Goal: Information Seeking & Learning: Learn about a topic

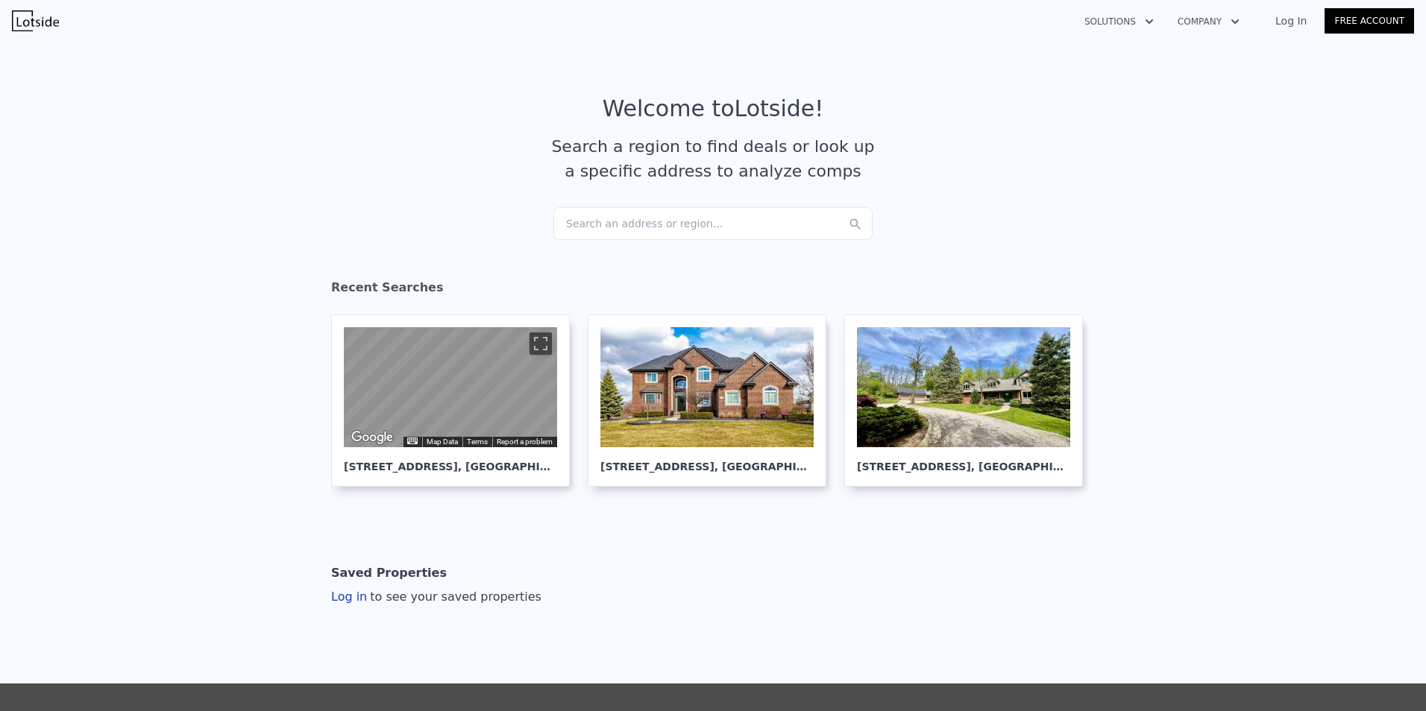
click at [630, 237] on div "Search an address or region..." at bounding box center [712, 223] width 319 height 33
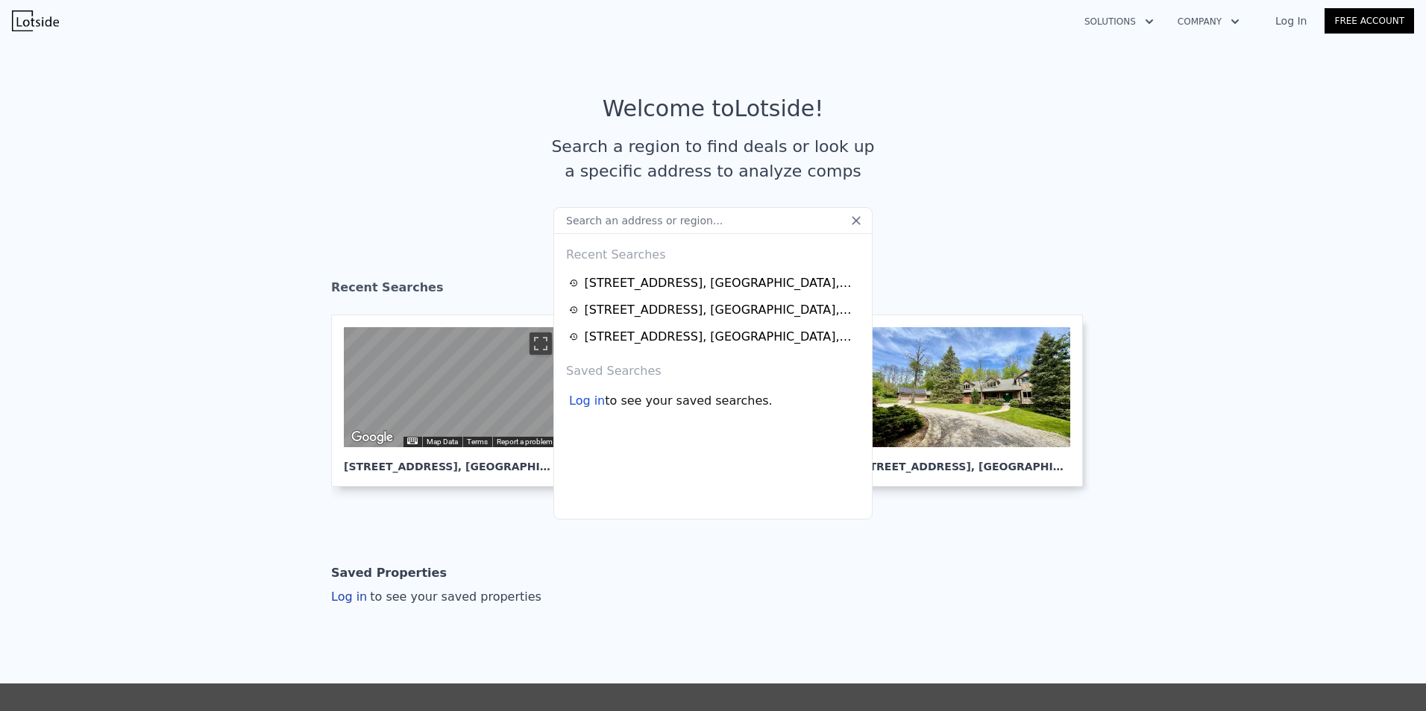
click at [630, 230] on input "text" at bounding box center [712, 220] width 319 height 27
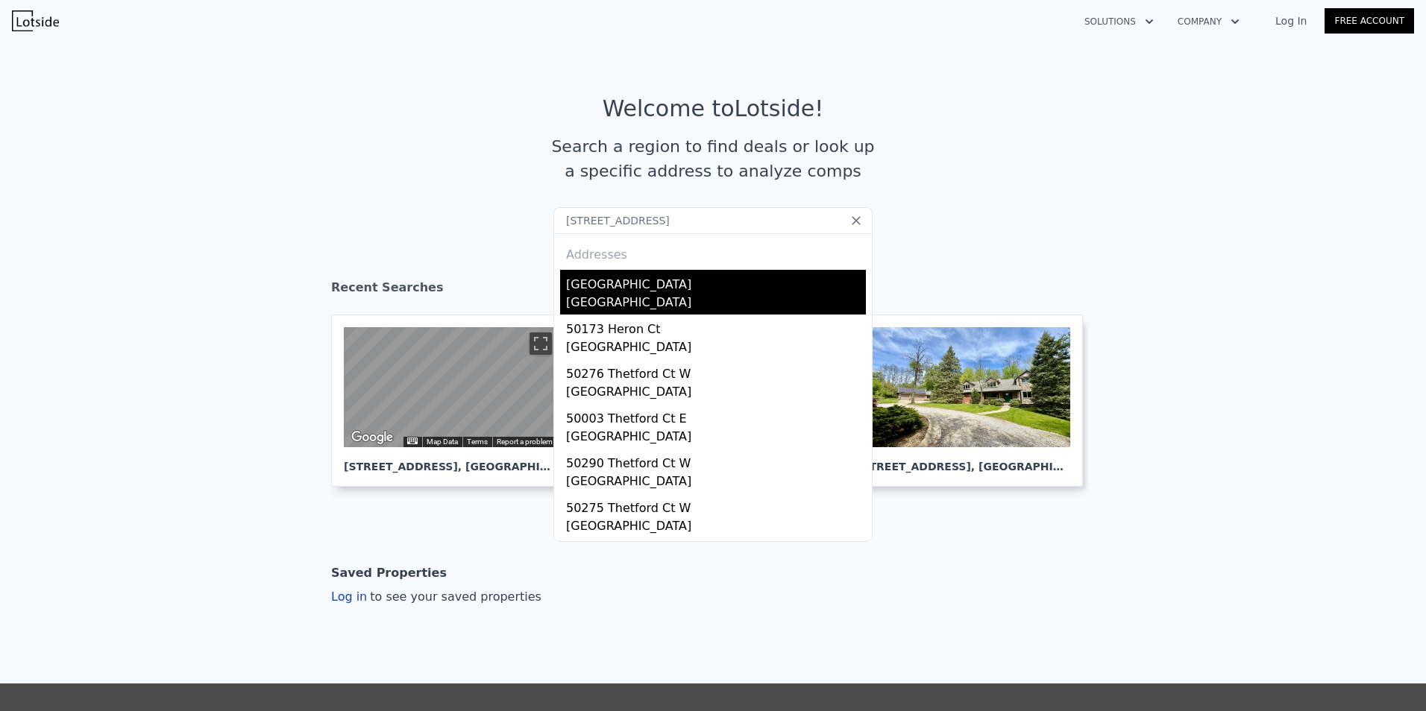
type input "[STREET_ADDRESS]"
click at [632, 277] on div "[GEOGRAPHIC_DATA]" at bounding box center [716, 282] width 300 height 24
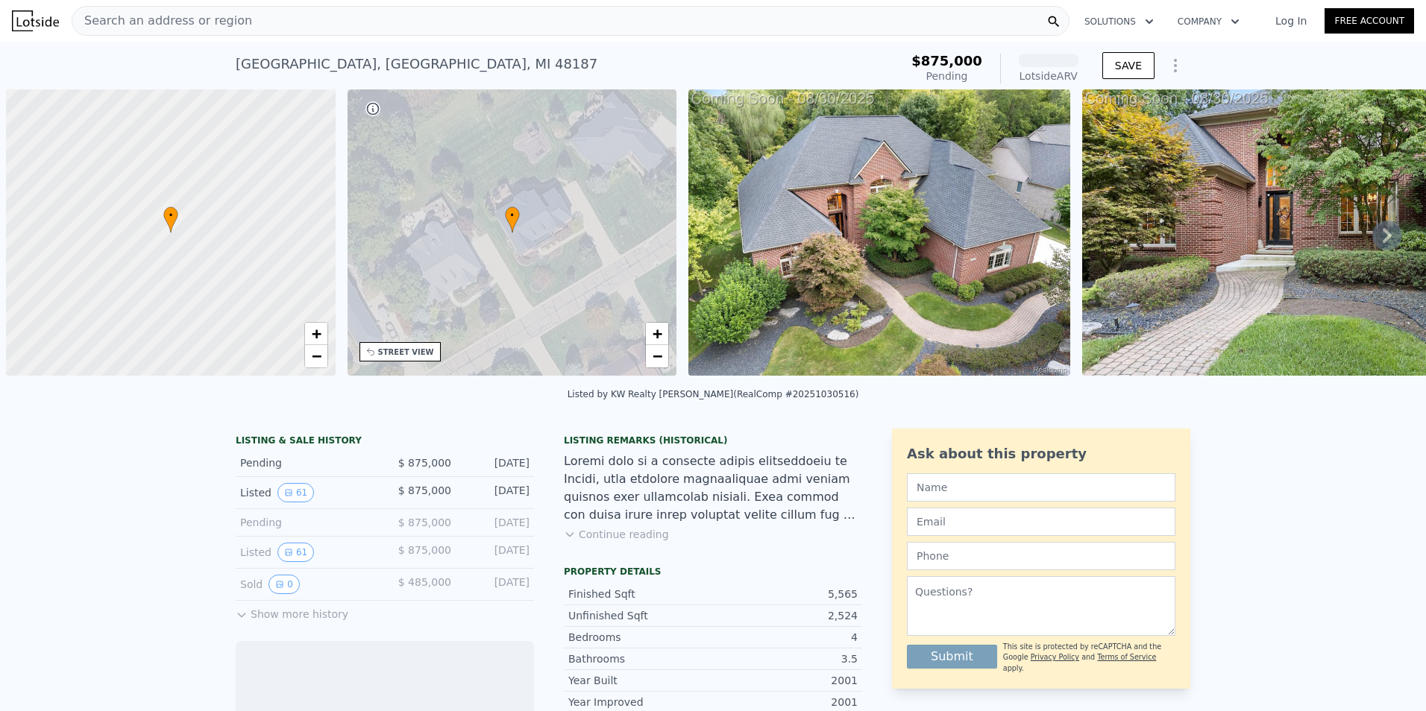
scroll to position [0, 6]
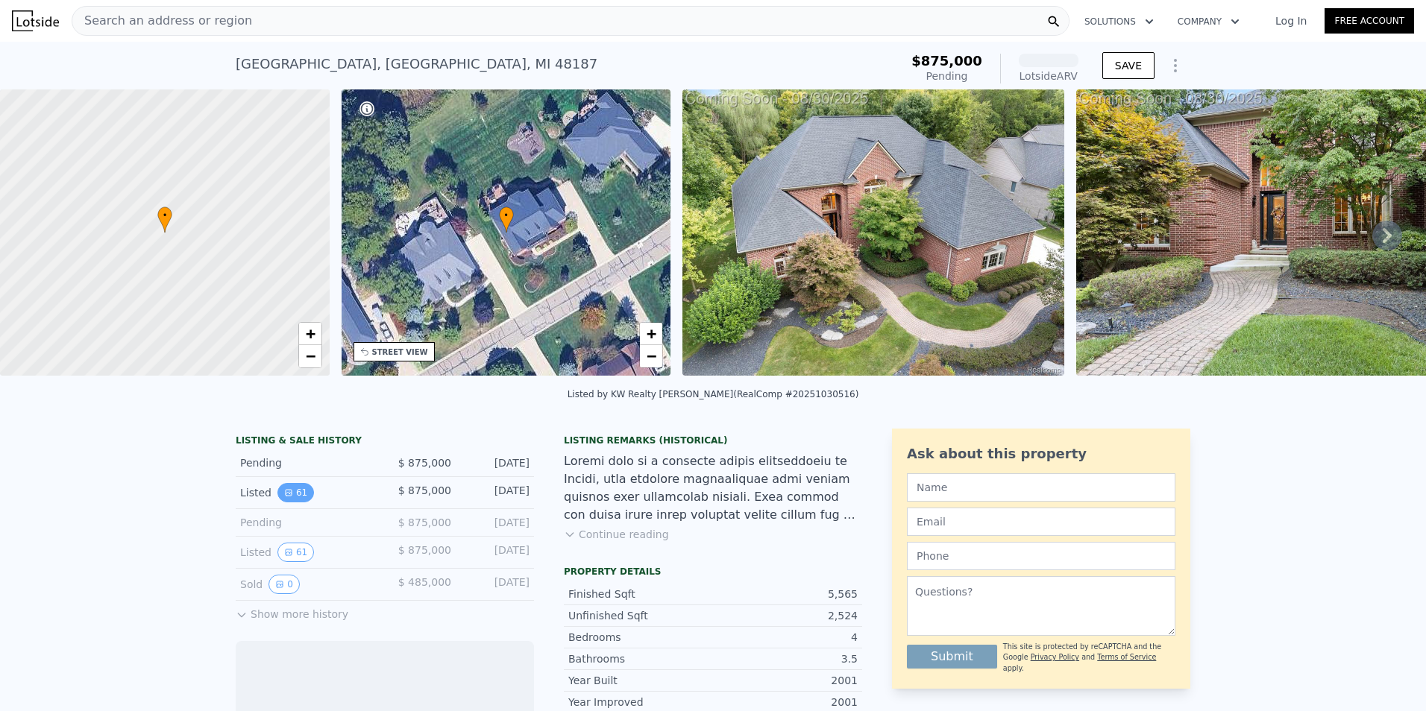
click at [284, 497] on icon "View historical data" at bounding box center [288, 492] width 9 height 9
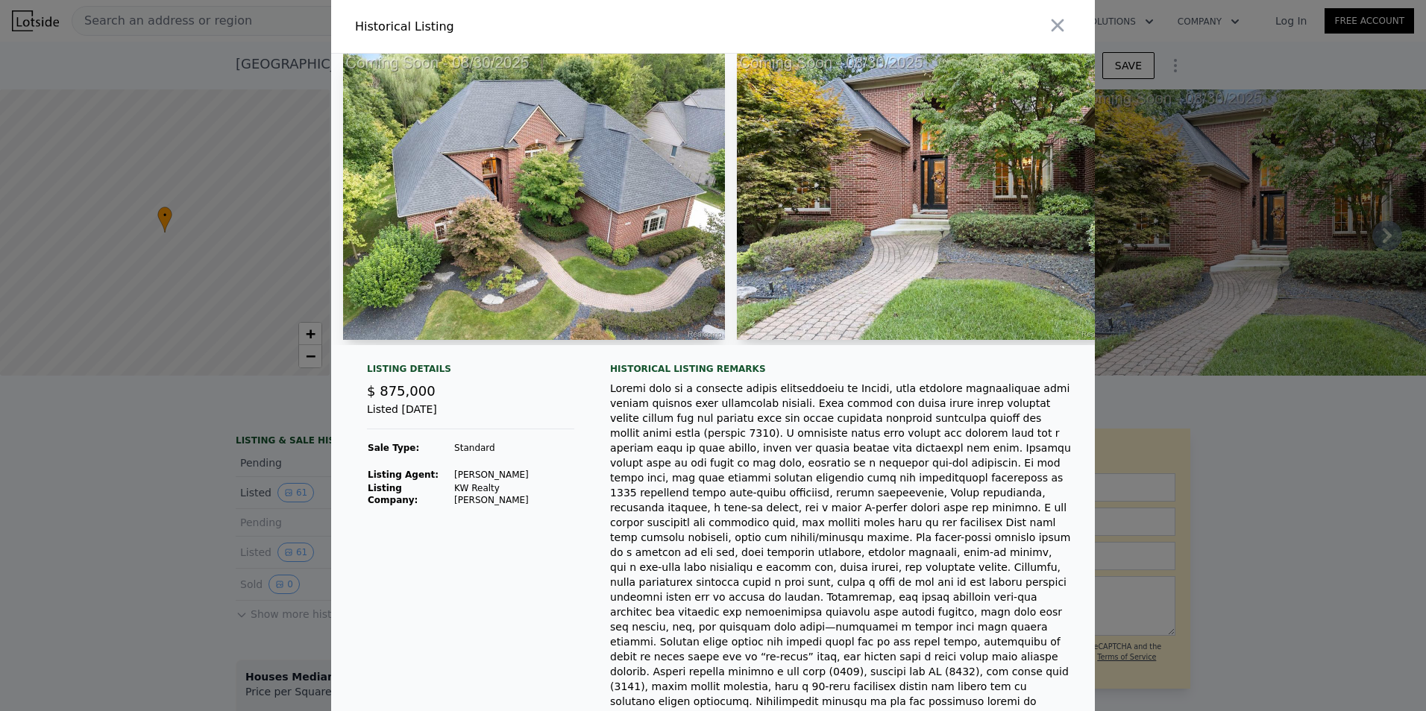
click at [541, 237] on img at bounding box center [534, 197] width 382 height 286
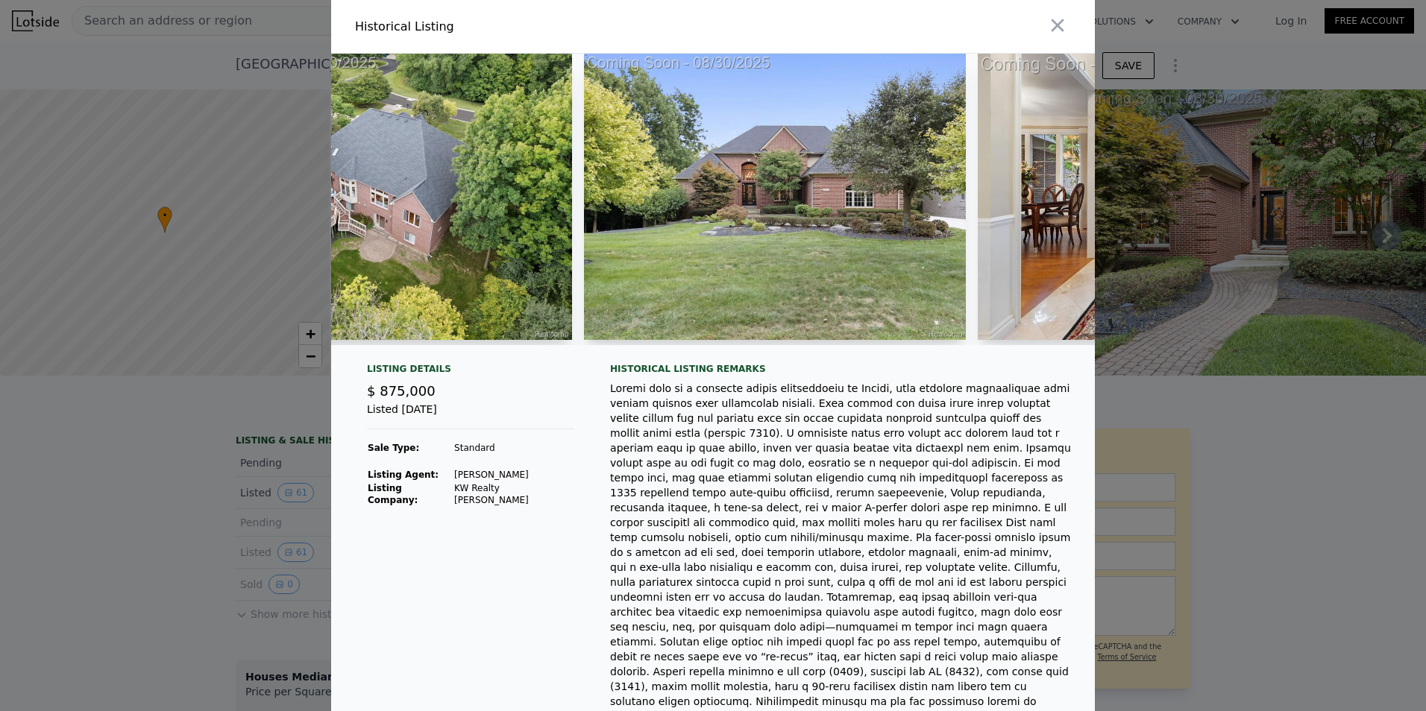
scroll to position [0, 211]
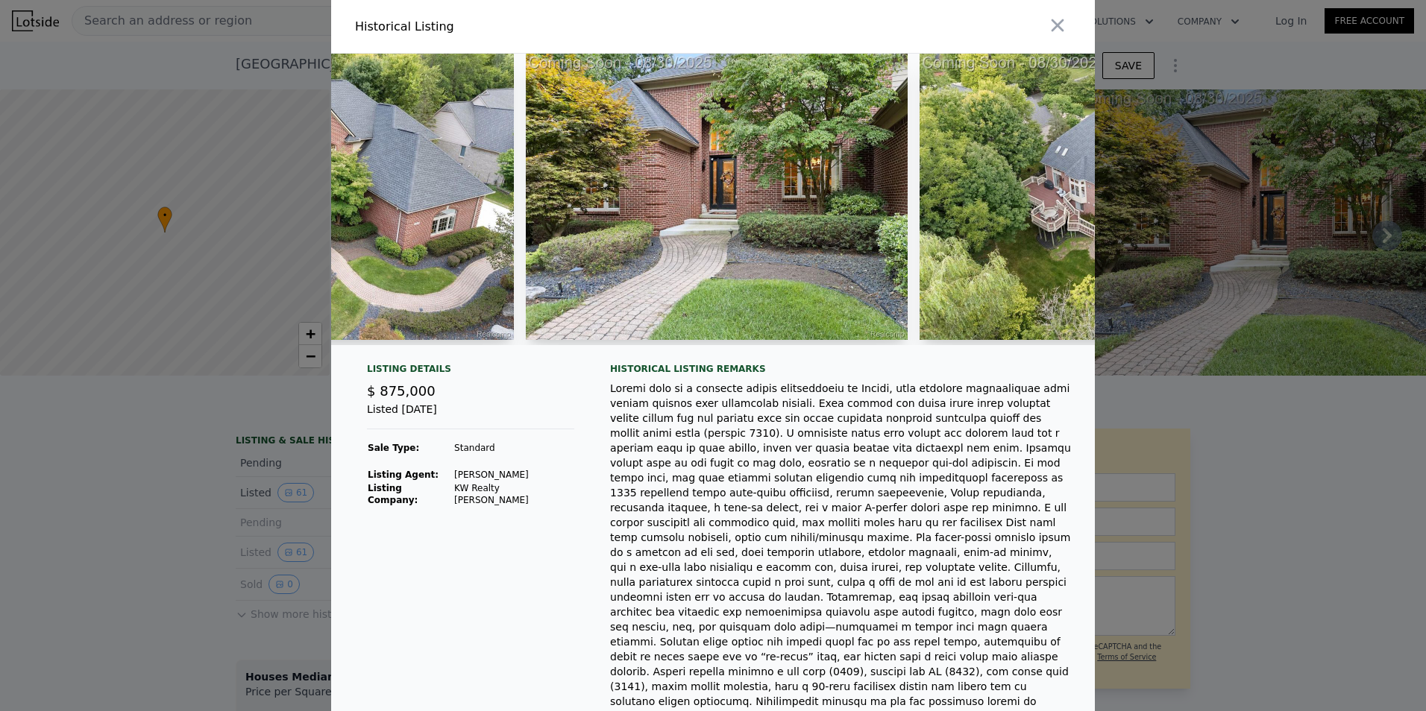
click at [515, 236] on div at bounding box center [713, 200] width 764 height 292
click at [753, 234] on img at bounding box center [717, 197] width 382 height 286
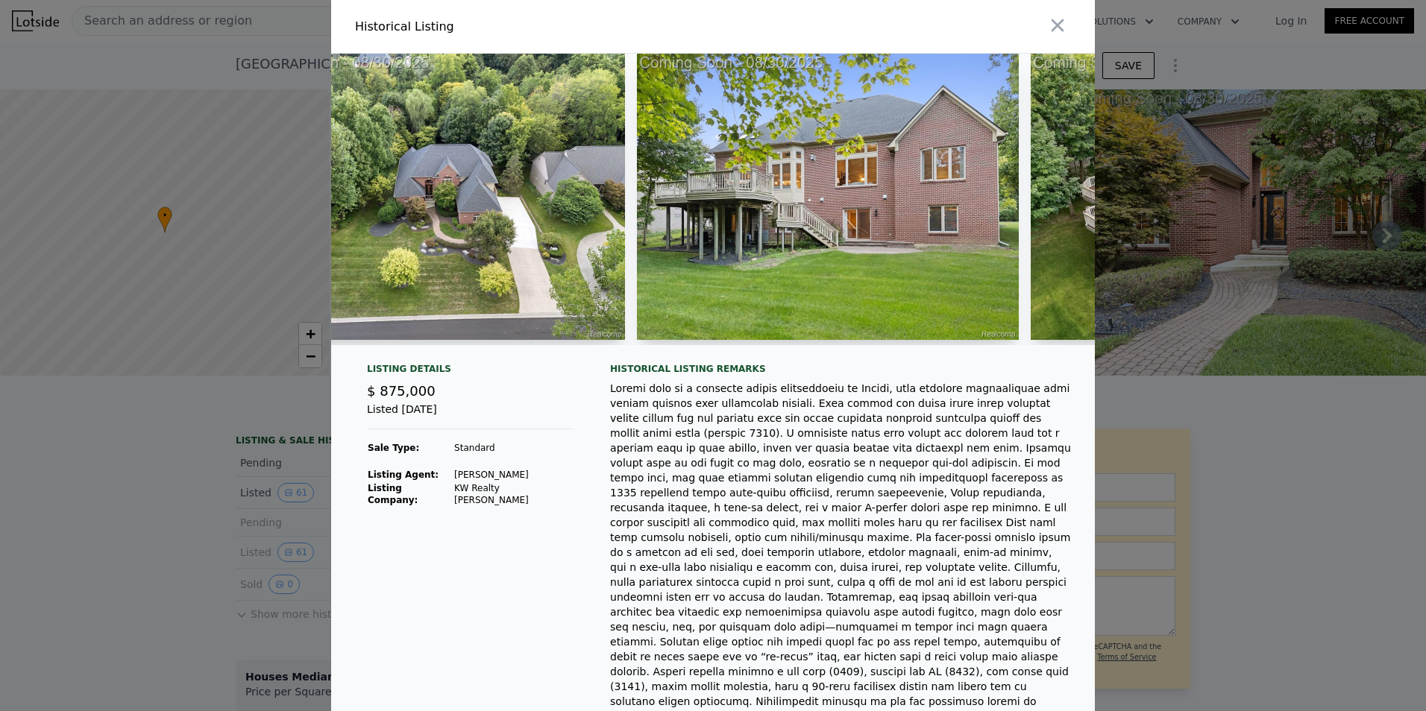
scroll to position [0, 21525]
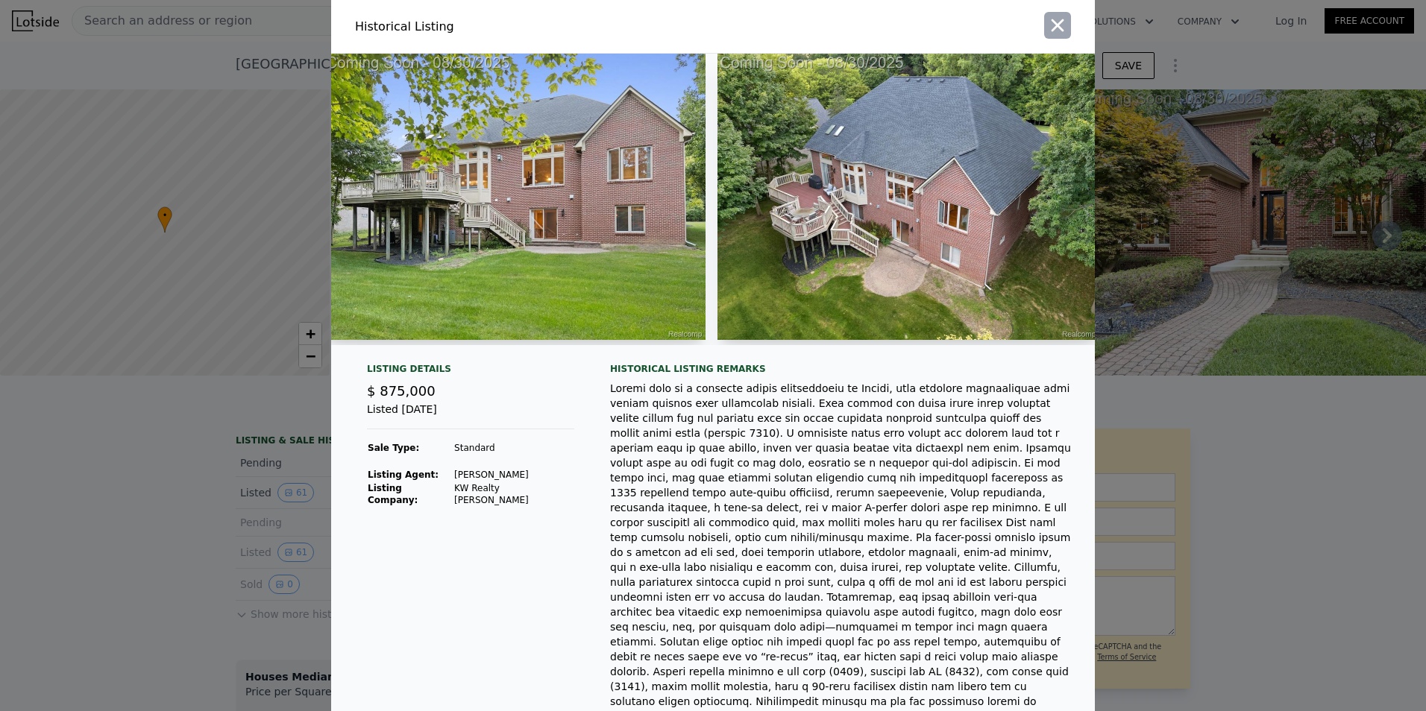
click at [1062, 33] on icon "button" at bounding box center [1057, 25] width 21 height 21
